Goal: Ask a question

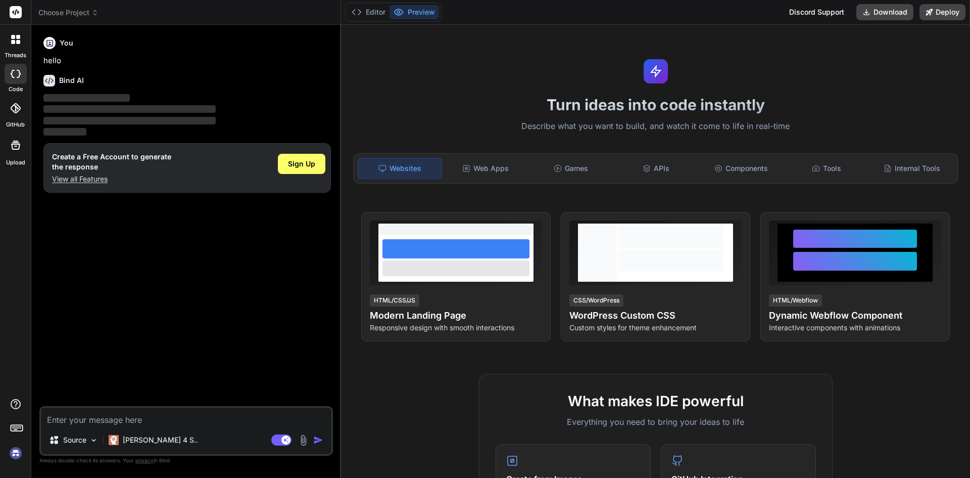
type textarea "x"
click at [204, 415] on textarea at bounding box center [186, 416] width 291 height 18
type textarea "h"
type textarea "x"
type textarea "hi"
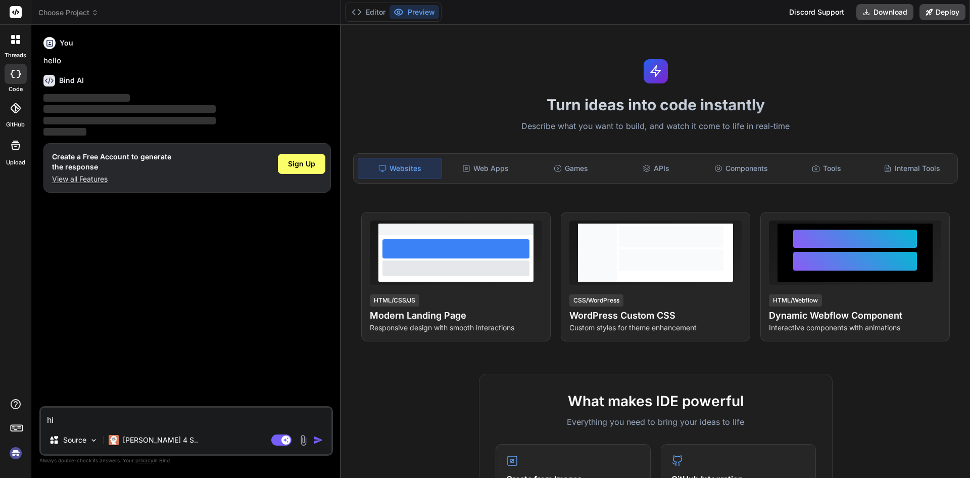
type textarea "x"
type textarea "hi"
